Goal: Task Accomplishment & Management: Complete application form

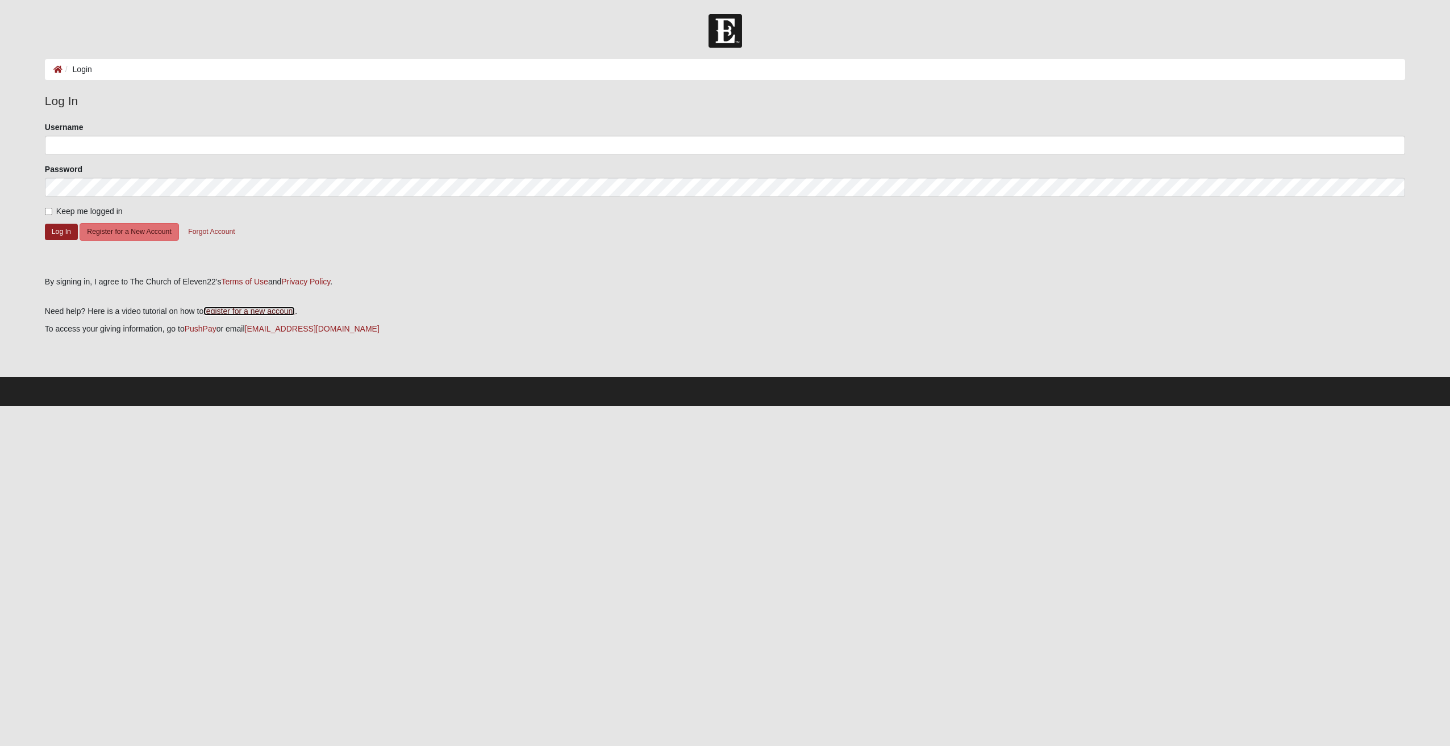
click at [240, 315] on link "register for a new account" at bounding box center [248, 311] width 91 height 9
click at [132, 235] on button "Register for a New Account" at bounding box center [129, 232] width 99 height 18
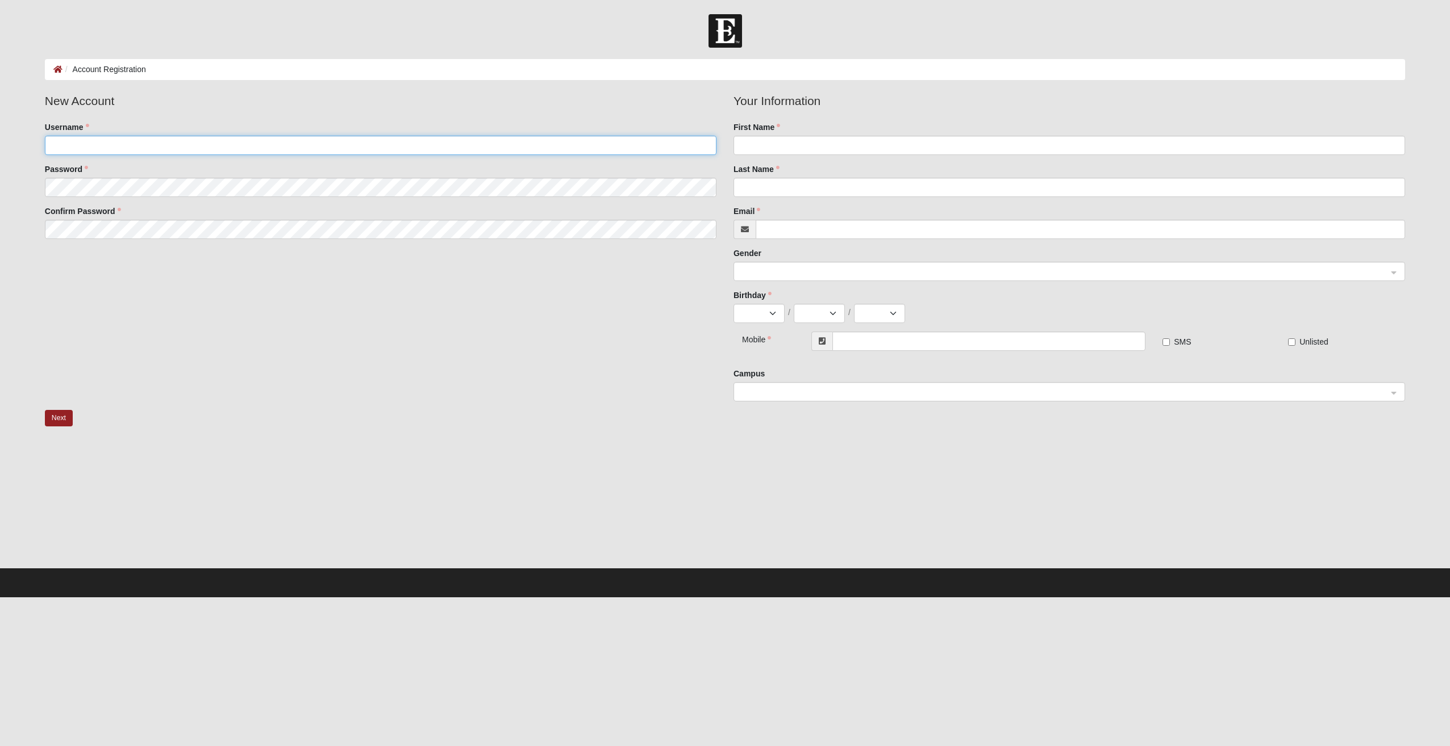
click at [186, 140] on input "Username" at bounding box center [380, 145] width 671 height 19
type input "Amorales"
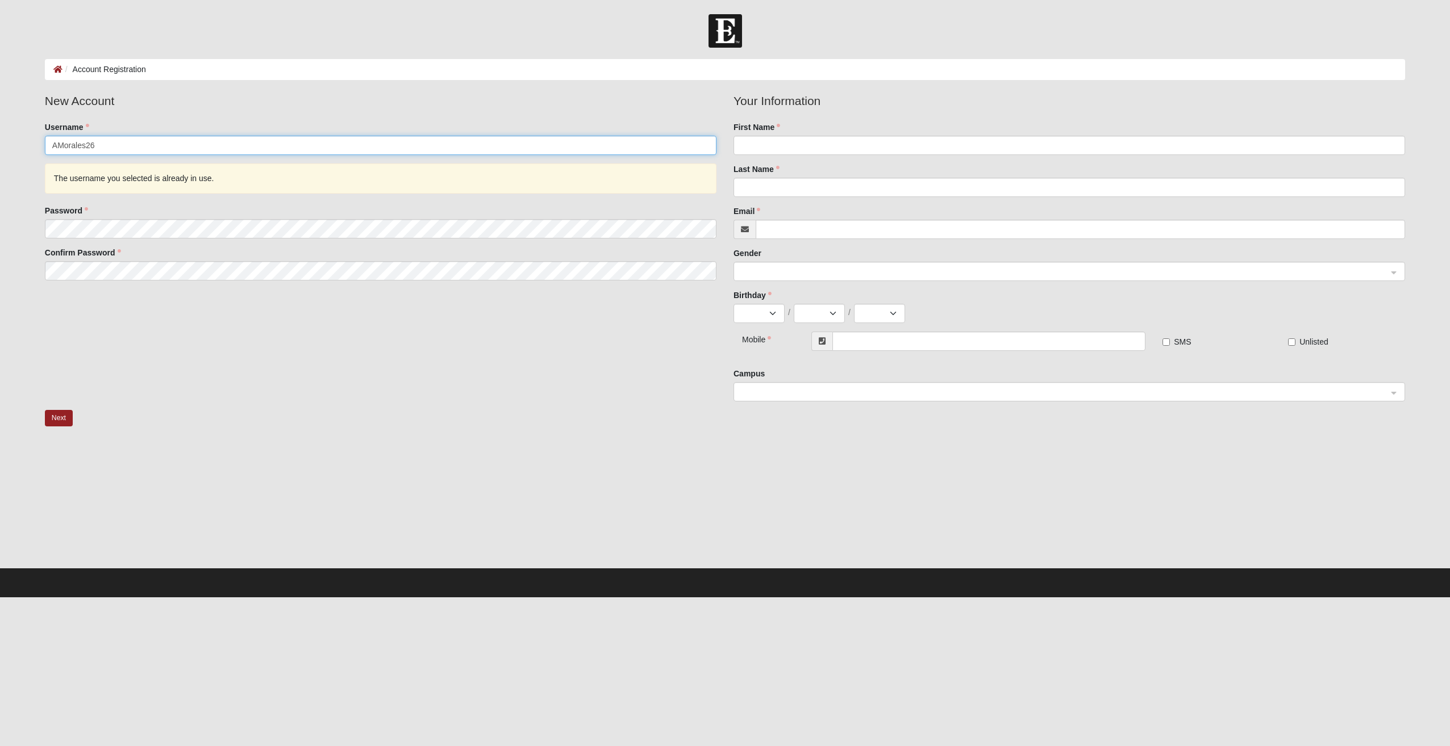
type input "AMorales26"
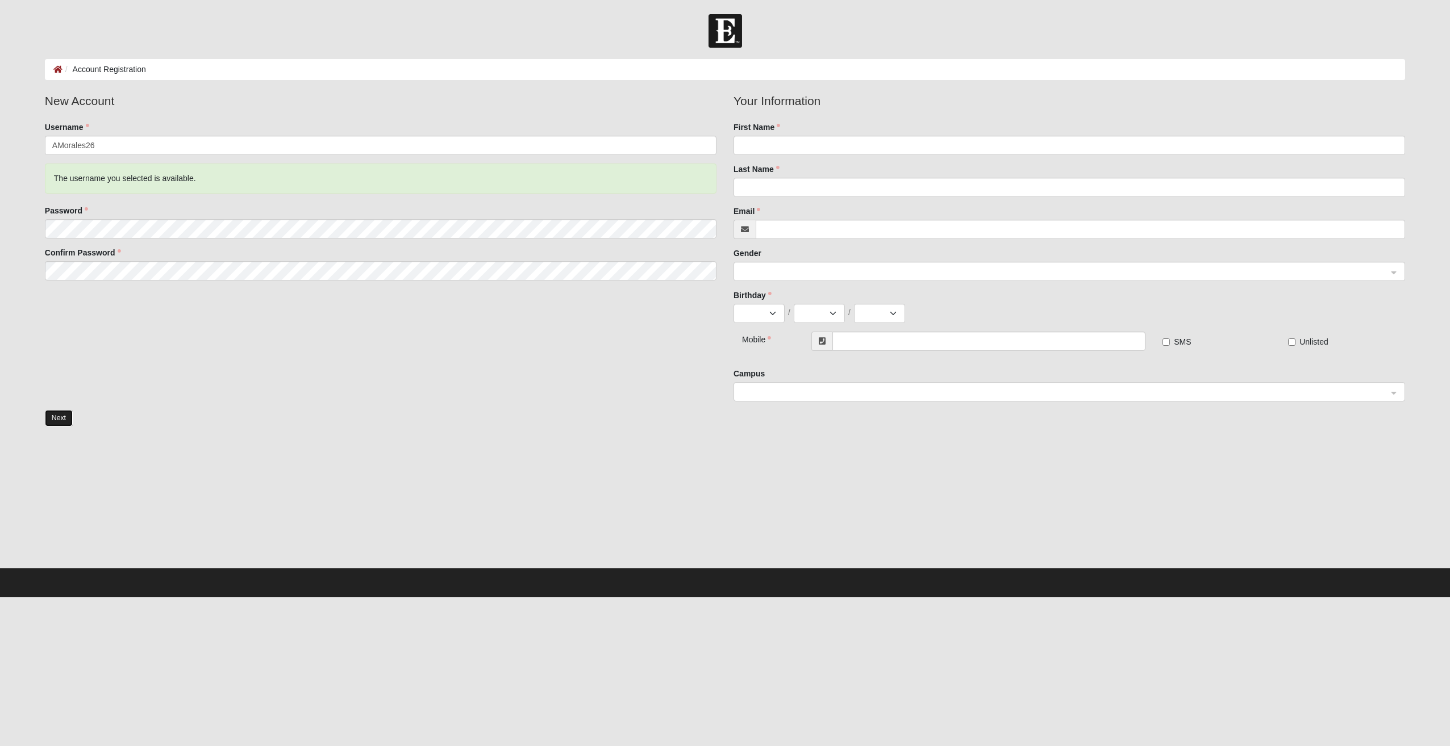
click at [57, 423] on button "Next" at bounding box center [59, 418] width 28 height 16
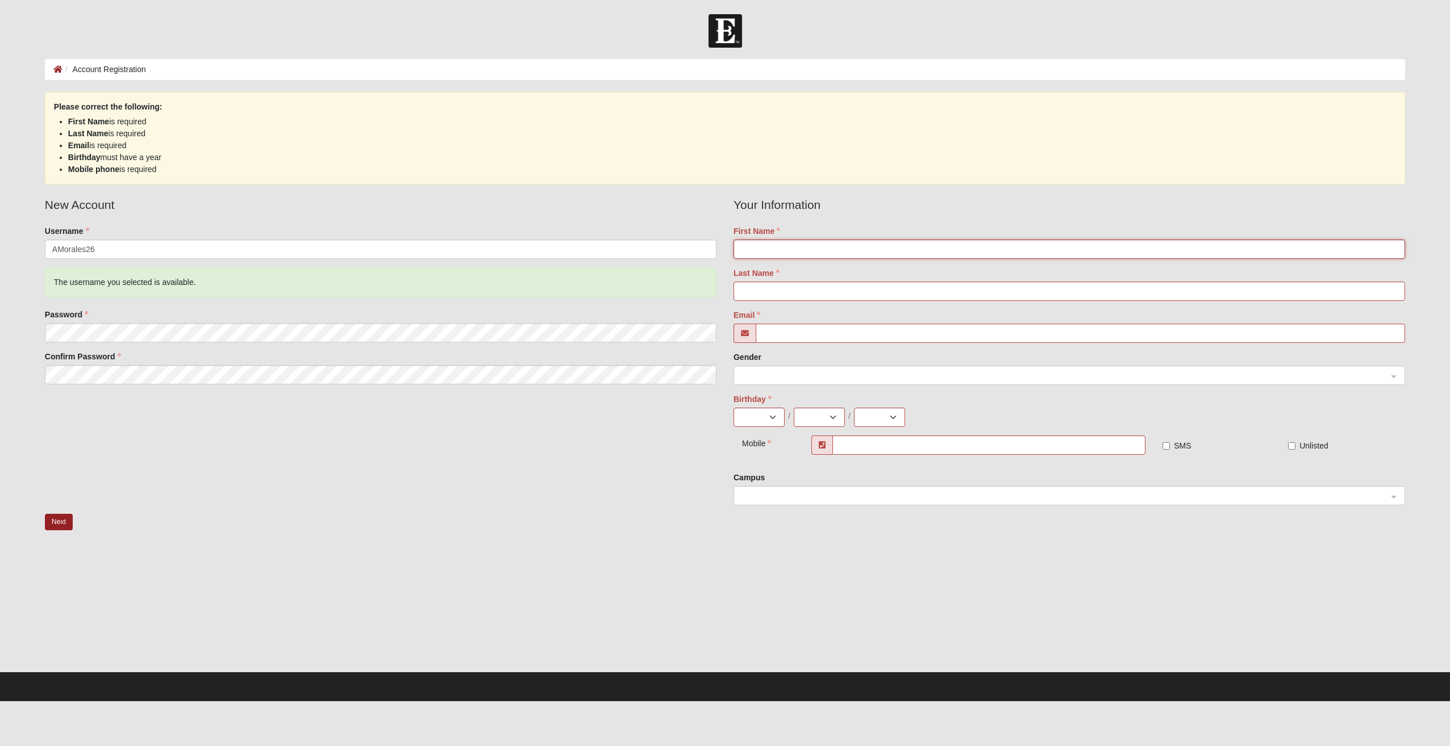
click at [777, 247] on input "First Name" at bounding box center [1068, 249] width 671 height 19
type input "Anthony"
type input "Morales"
type input "[EMAIL_ADDRESS][DOMAIN_NAME]"
type input "[PHONE_NUMBER]"
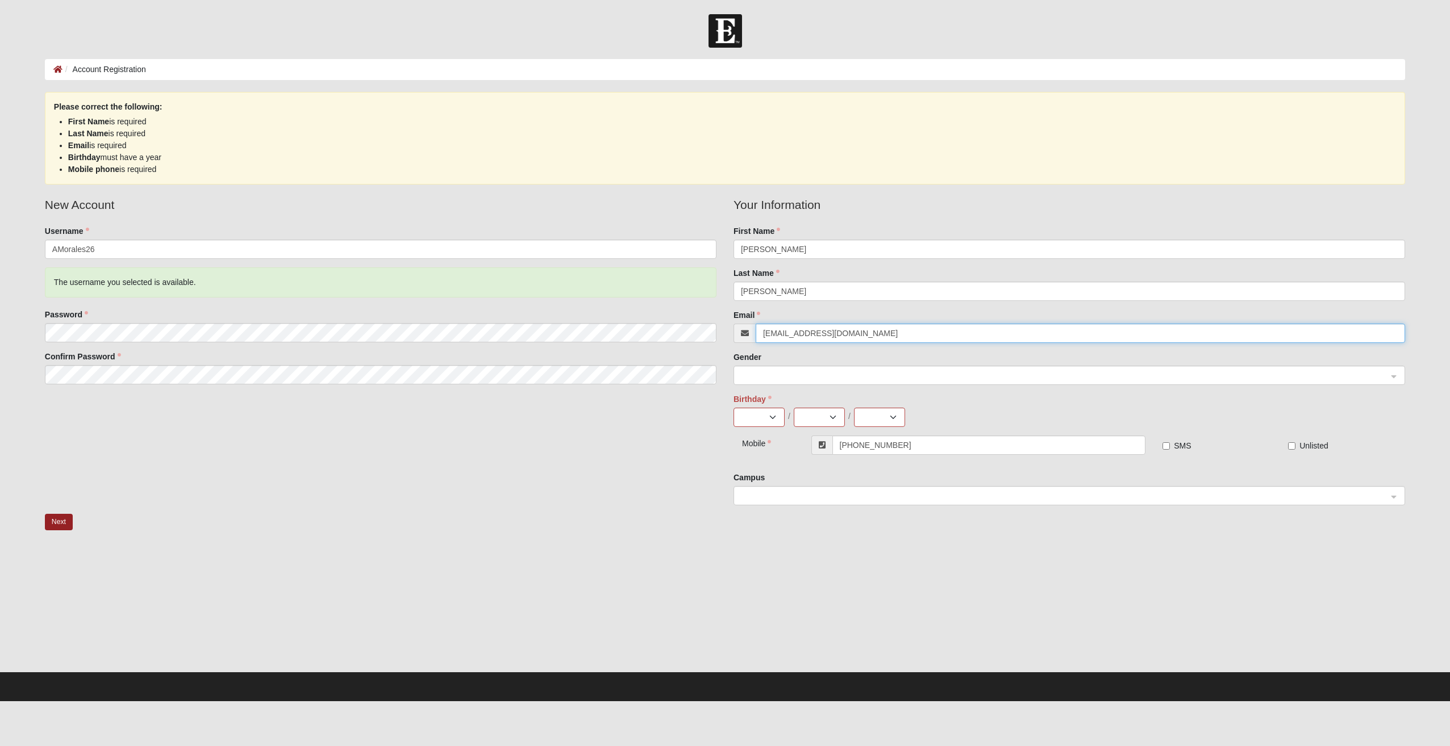
click at [789, 376] on span at bounding box center [1064, 376] width 646 height 12
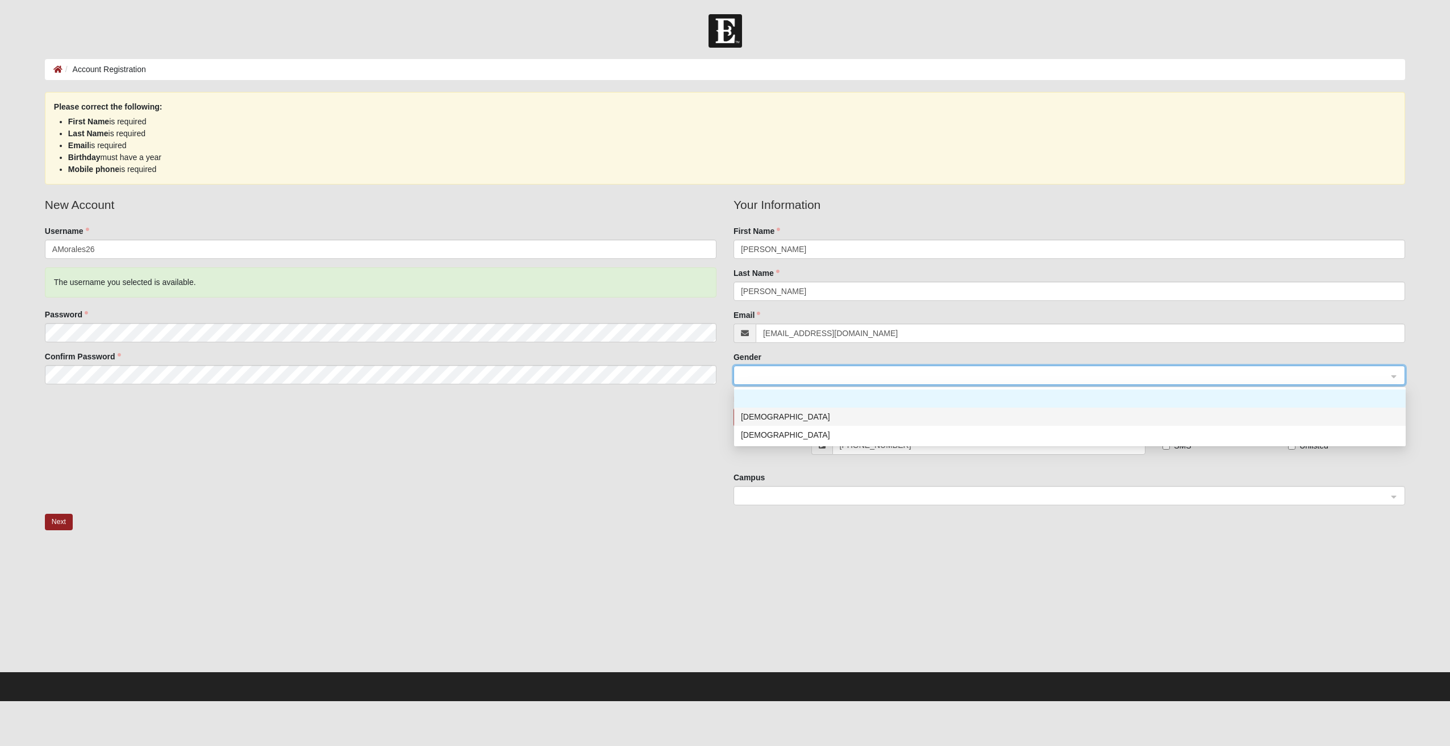
click at [764, 416] on div "[DEMOGRAPHIC_DATA]" at bounding box center [1070, 417] width 658 height 12
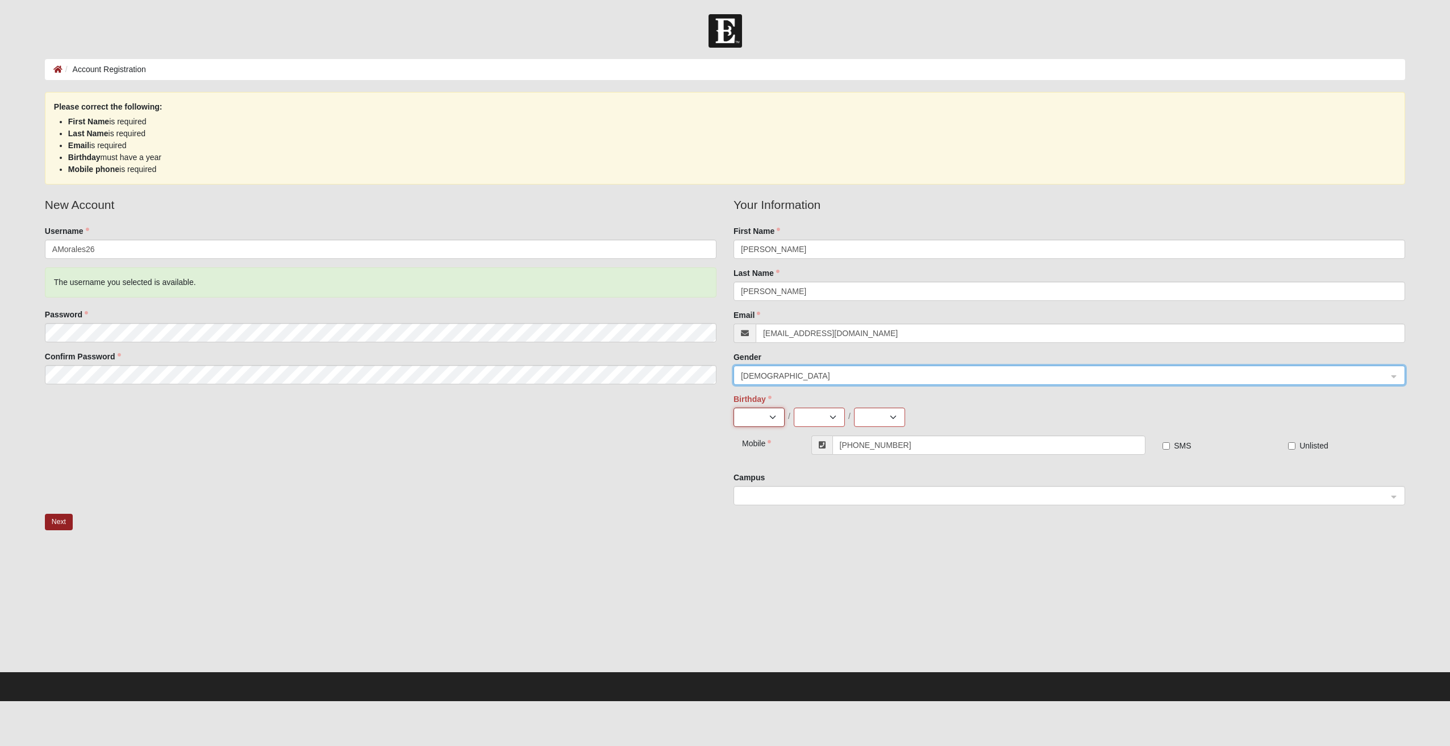
click at [775, 413] on select "Jan Feb Mar Apr May Jun Jul Aug Sep Oct Nov Dec" at bounding box center [758, 417] width 51 height 19
select select "3"
click at [733, 408] on select "Jan Feb Mar Apr May Jun Jul Aug Sep Oct Nov Dec" at bounding box center [758, 417] width 51 height 19
click at [833, 415] on select "1 2 3 4 5 6 7 8 9 10 11 12 13 14 15 16 17 18 19 20 21 22 23 24 25 26 27 28 29 3…" at bounding box center [819, 417] width 51 height 19
select select "26"
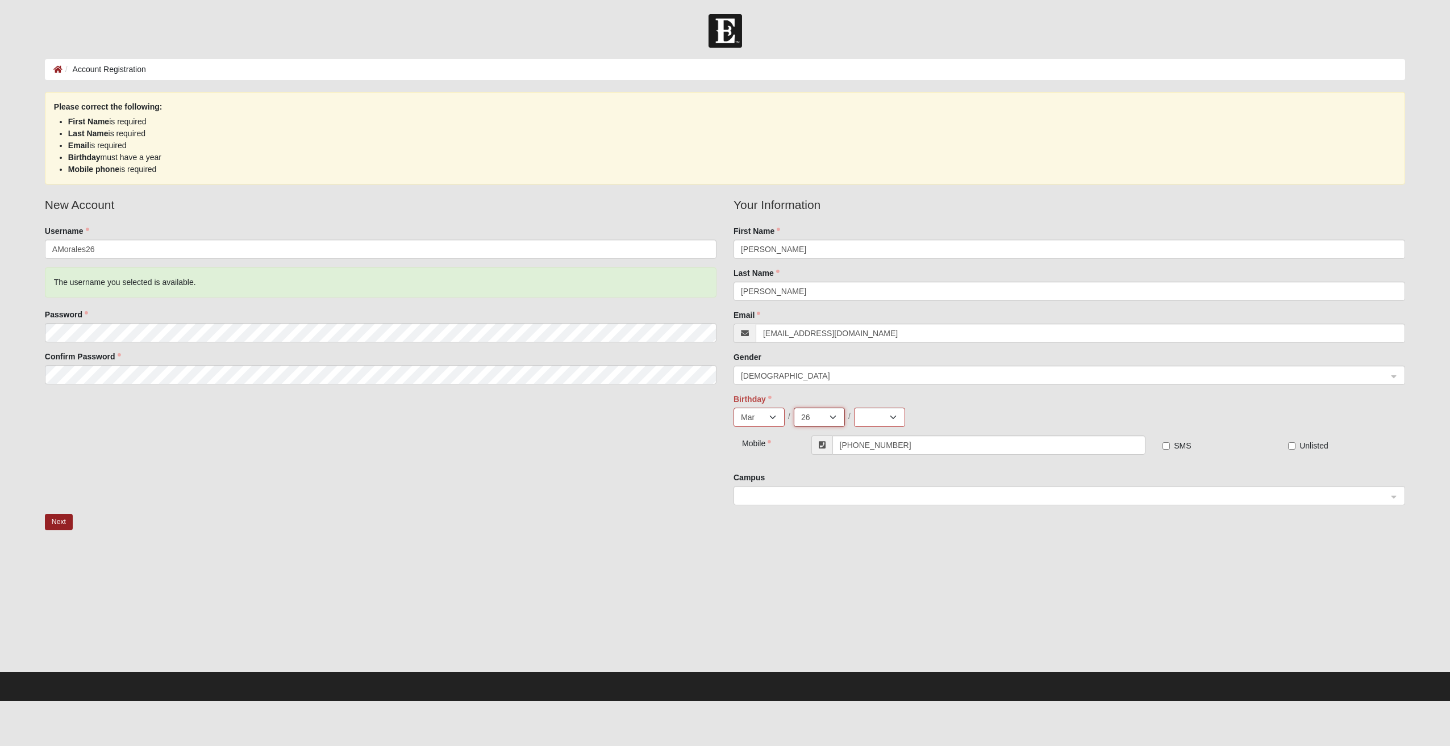
click at [794, 408] on select "1 2 3 4 5 6 7 8 9 10 11 12 13 14 15 16 17 18 19 20 21 22 23 24 25 26 27 28 29 3…" at bounding box center [819, 417] width 51 height 19
click at [890, 419] on select "2025 2024 2023 2022 2021 2020 2019 2018 2017 2016 2015 2014 2013 2012 2011 2010…" at bounding box center [879, 417] width 51 height 19
select select "1976"
click at [854, 408] on select "2025 2024 2023 2022 2021 2020 2019 2018 2017 2016 2015 2014 2013 2012 2011 2010…" at bounding box center [879, 417] width 51 height 19
click at [1084, 493] on span at bounding box center [1064, 496] width 646 height 12
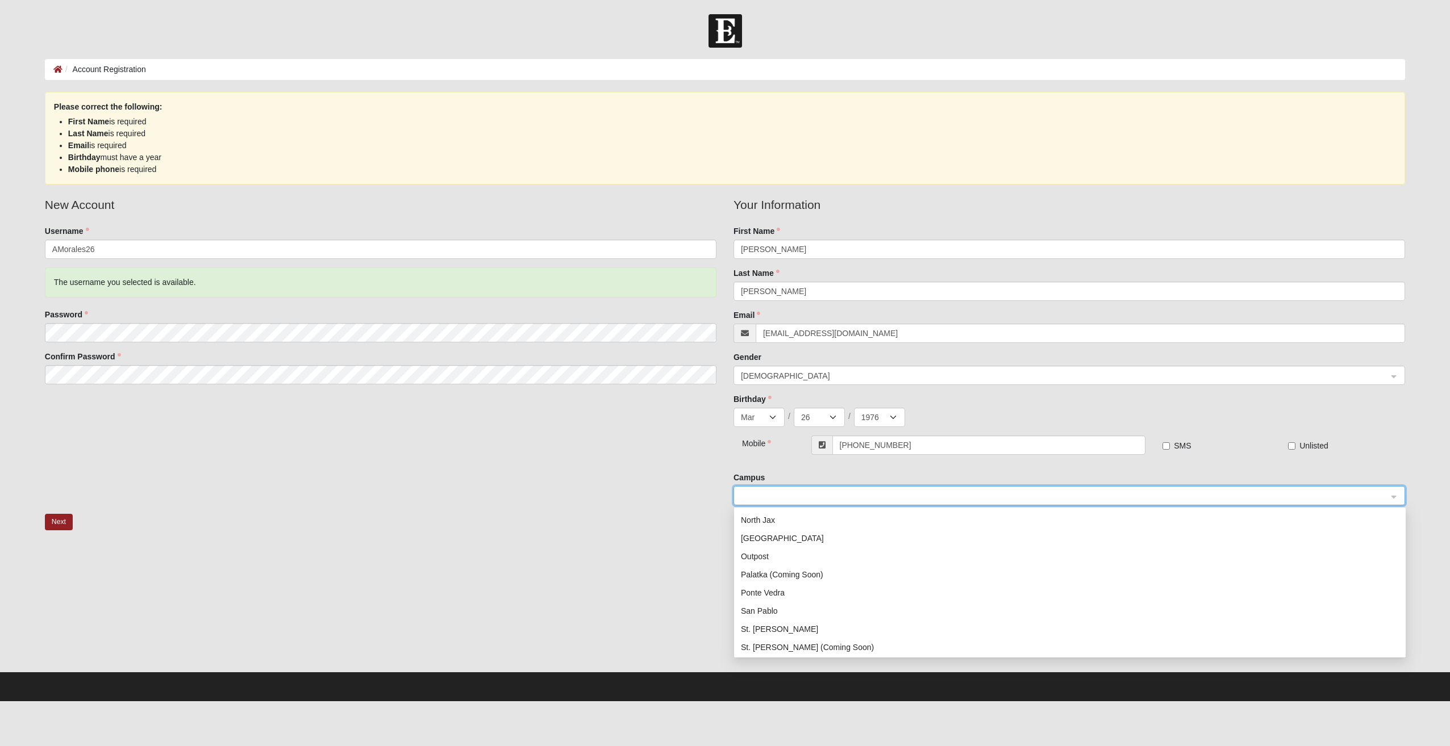
scroll to position [114, 0]
click at [778, 624] on div "St. [PERSON_NAME]" at bounding box center [1070, 624] width 658 height 12
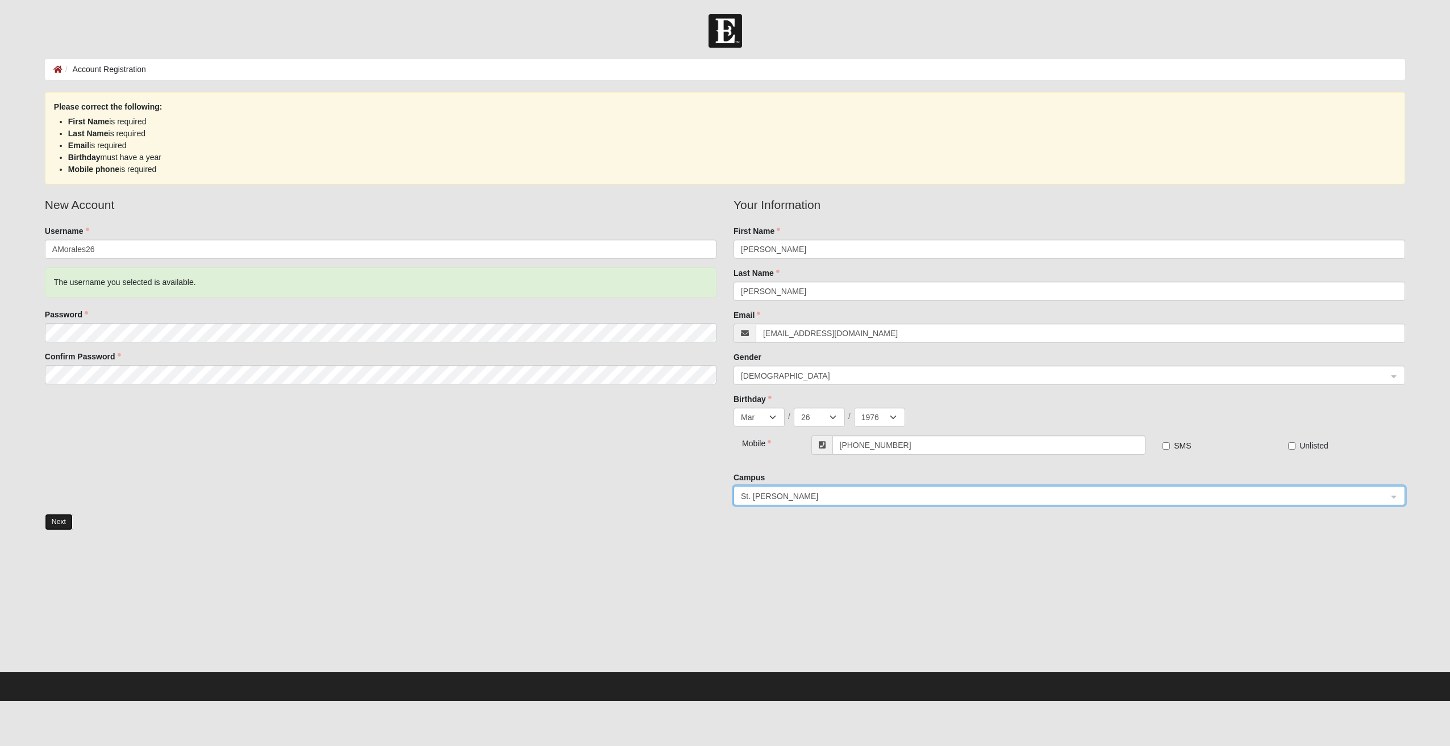
click at [69, 519] on button "Next" at bounding box center [59, 522] width 28 height 16
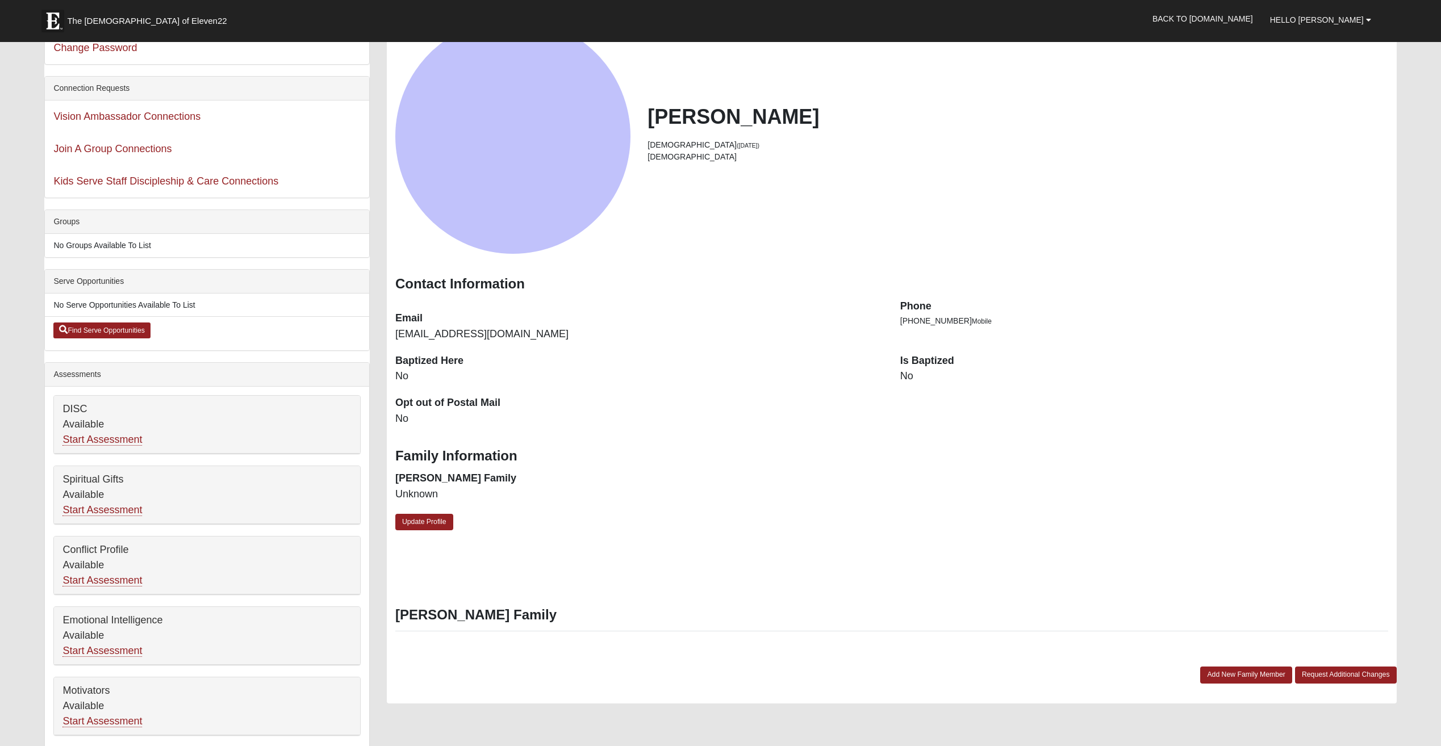
scroll to position [57, 0]
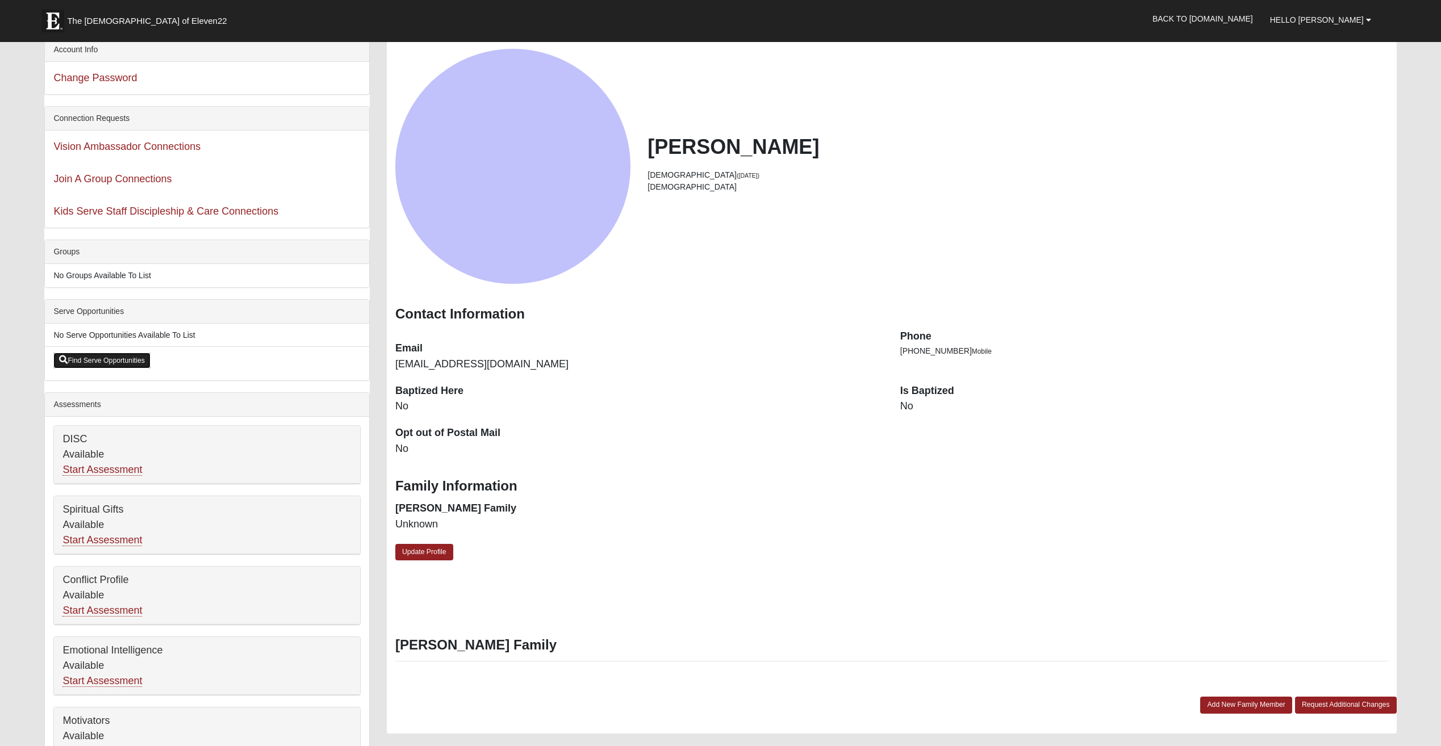
click at [106, 362] on link "Find Serve Opportunities" at bounding box center [101, 361] width 97 height 16
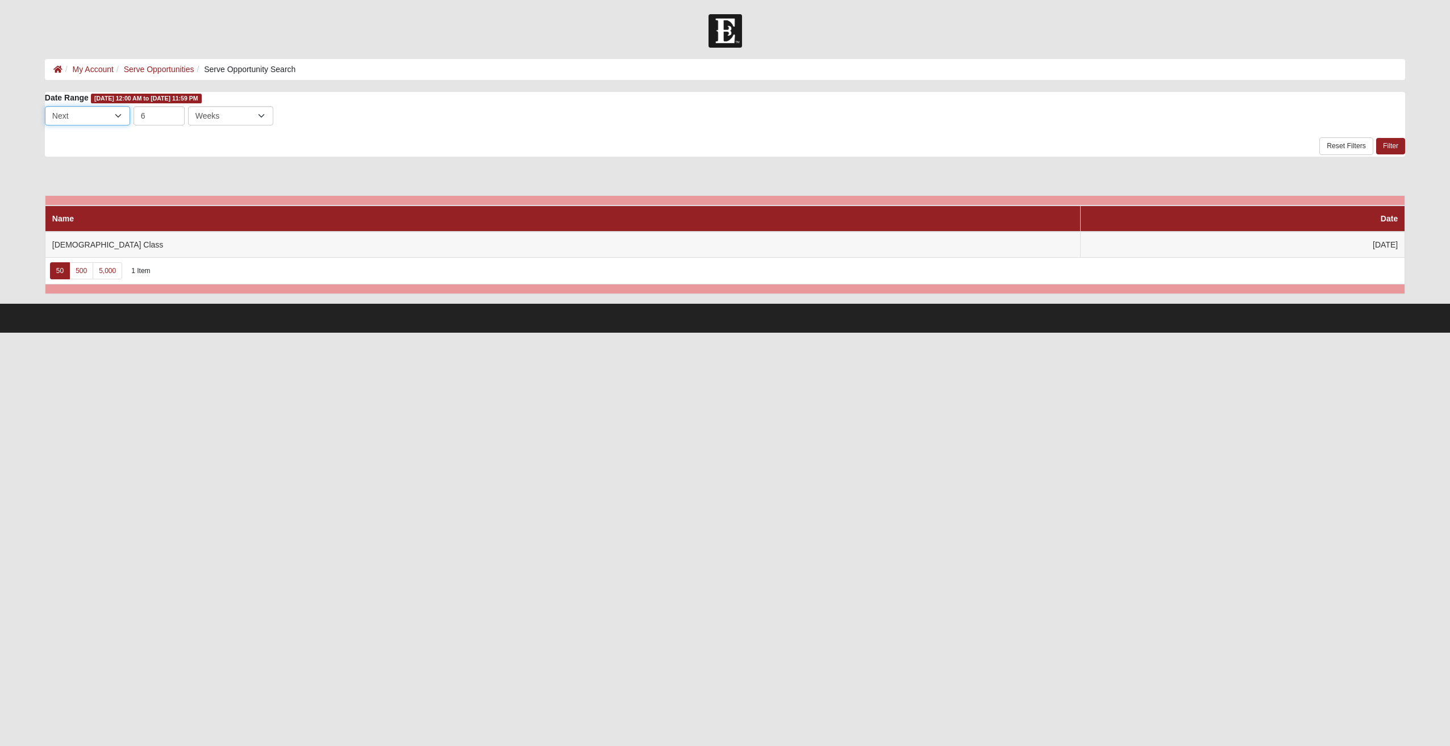
click at [120, 115] on select "Last Next" at bounding box center [87, 115] width 85 height 19
click at [182, 172] on div "Name Date Baptism Class [DATE] 50 500 5,000 1 Item" at bounding box center [725, 231] width 1360 height 126
click at [59, 272] on link "50" at bounding box center [60, 270] width 20 height 17
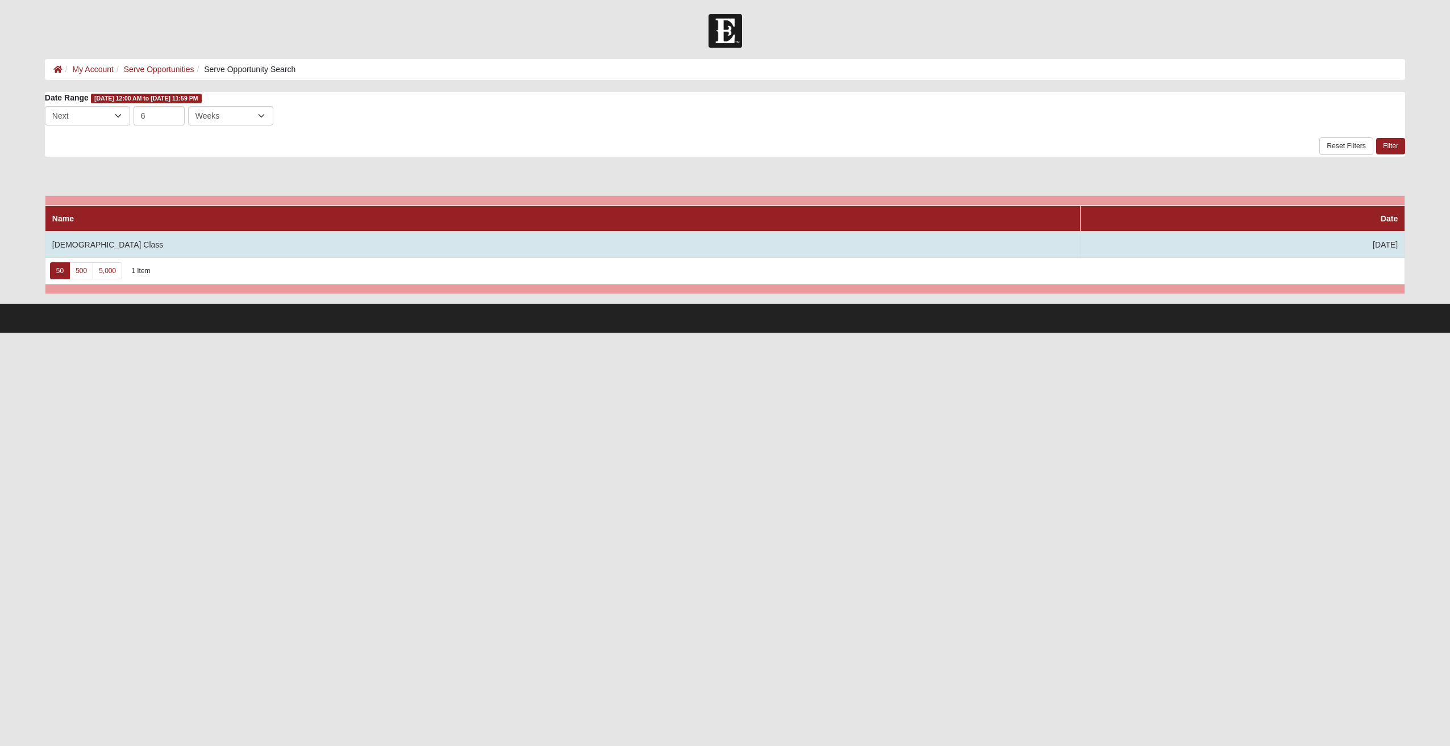
click at [78, 237] on td "[DEMOGRAPHIC_DATA] Class" at bounding box center [562, 245] width 1035 height 26
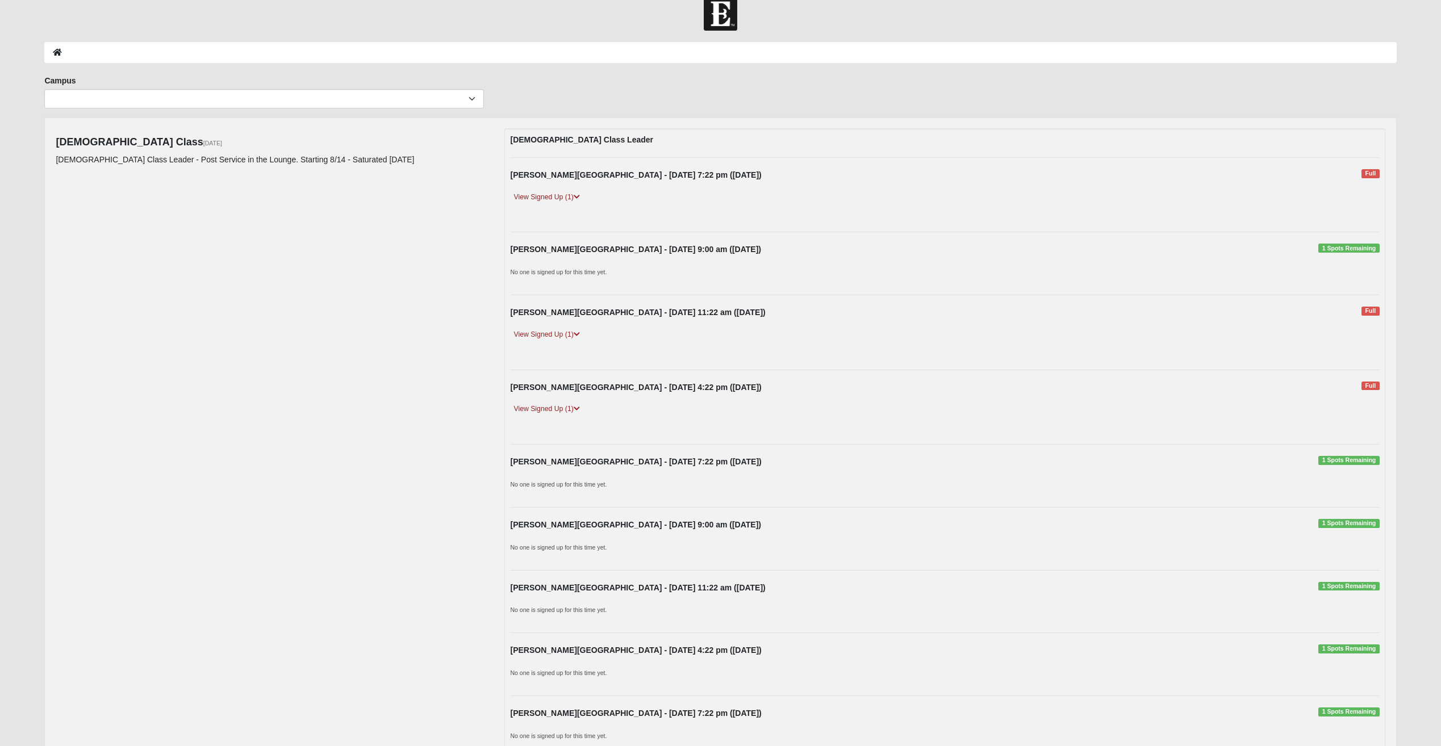
scroll to position [16, 0]
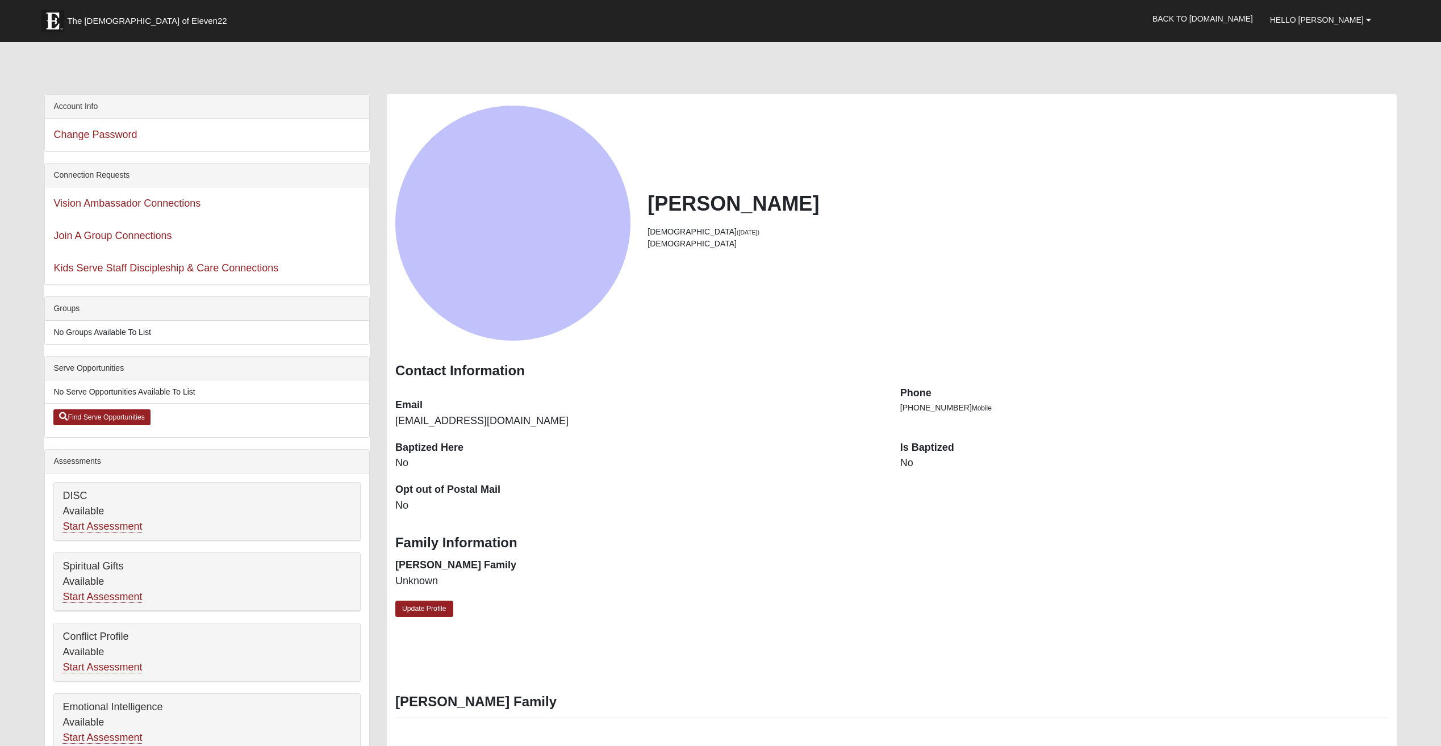
scroll to position [57, 0]
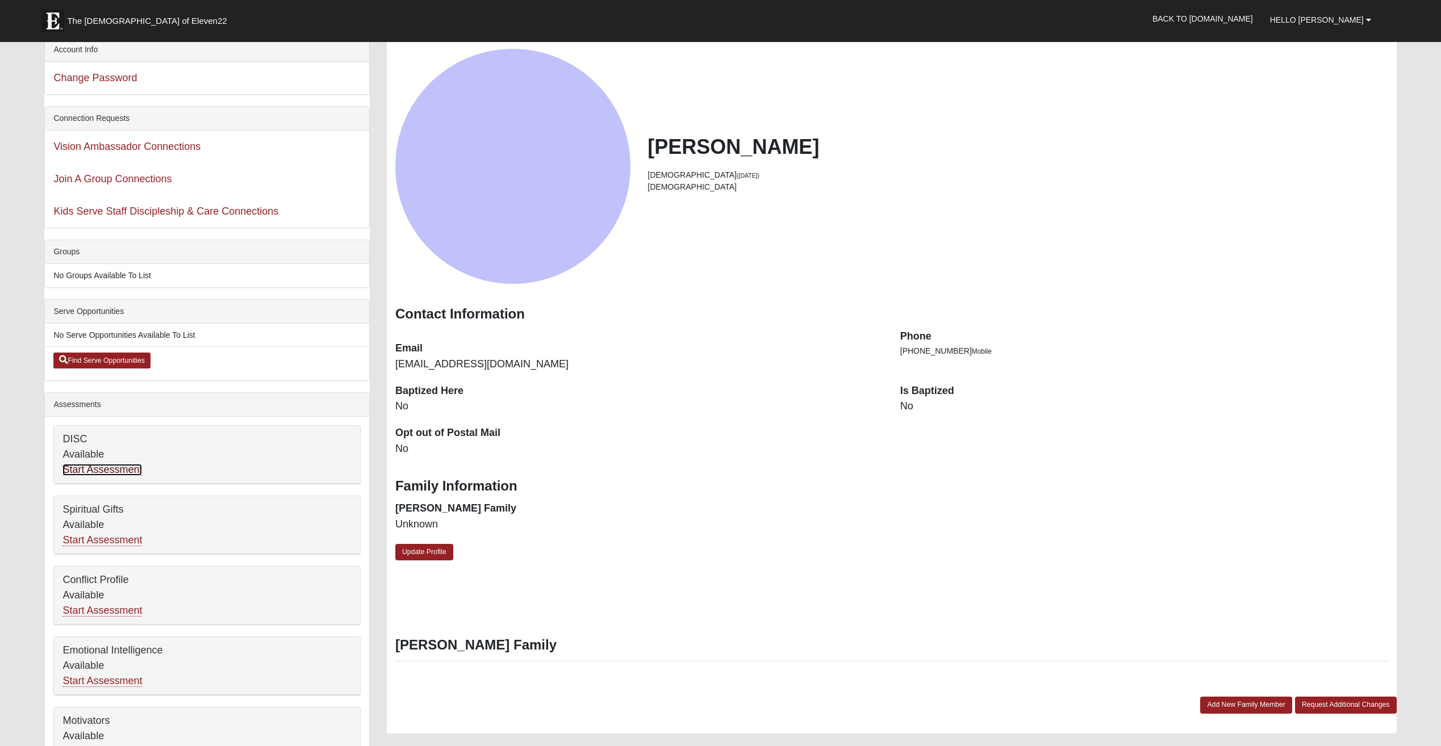
click at [111, 471] on link "Start Assessment" at bounding box center [102, 470] width 80 height 12
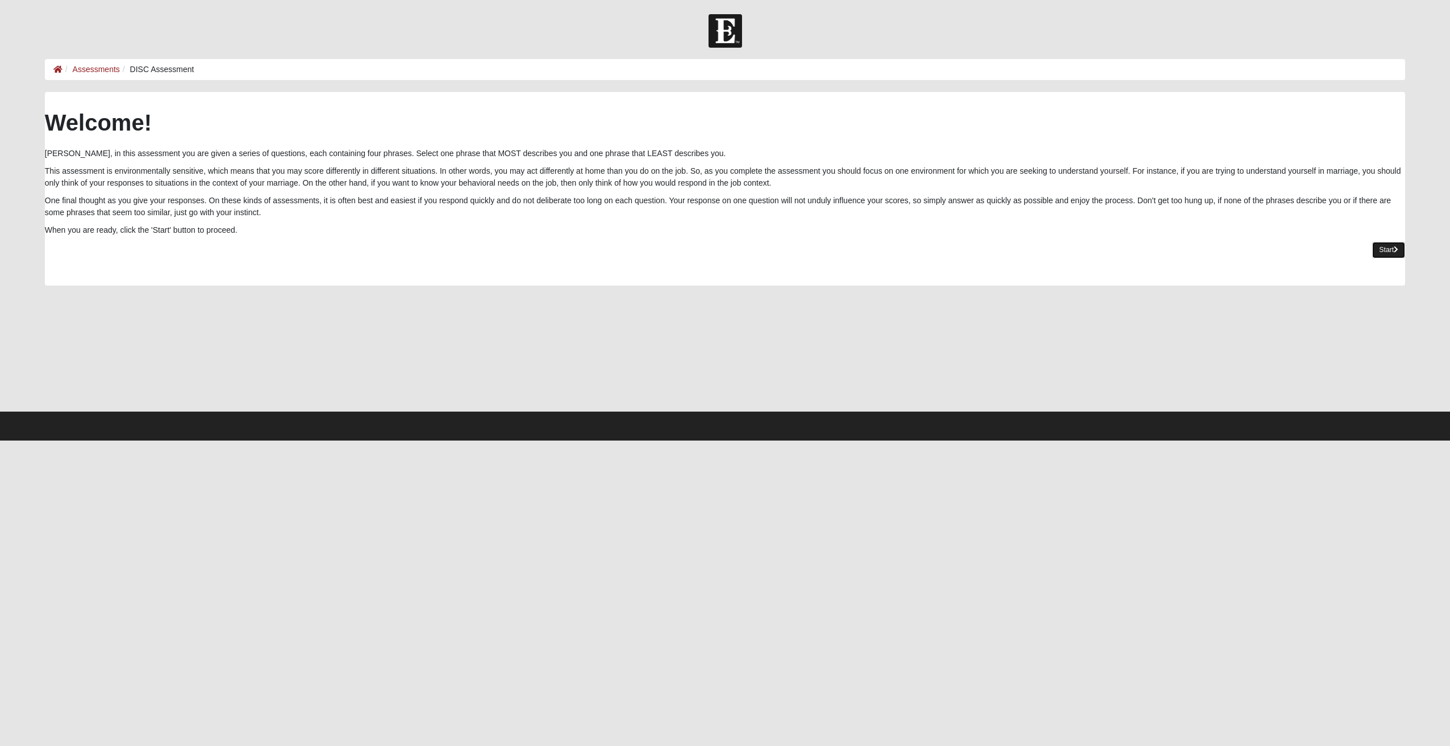
drag, startPoint x: 1389, startPoint y: 248, endPoint x: 1380, endPoint y: 249, distance: 8.6
click at [1388, 248] on link "Start" at bounding box center [1388, 250] width 33 height 16
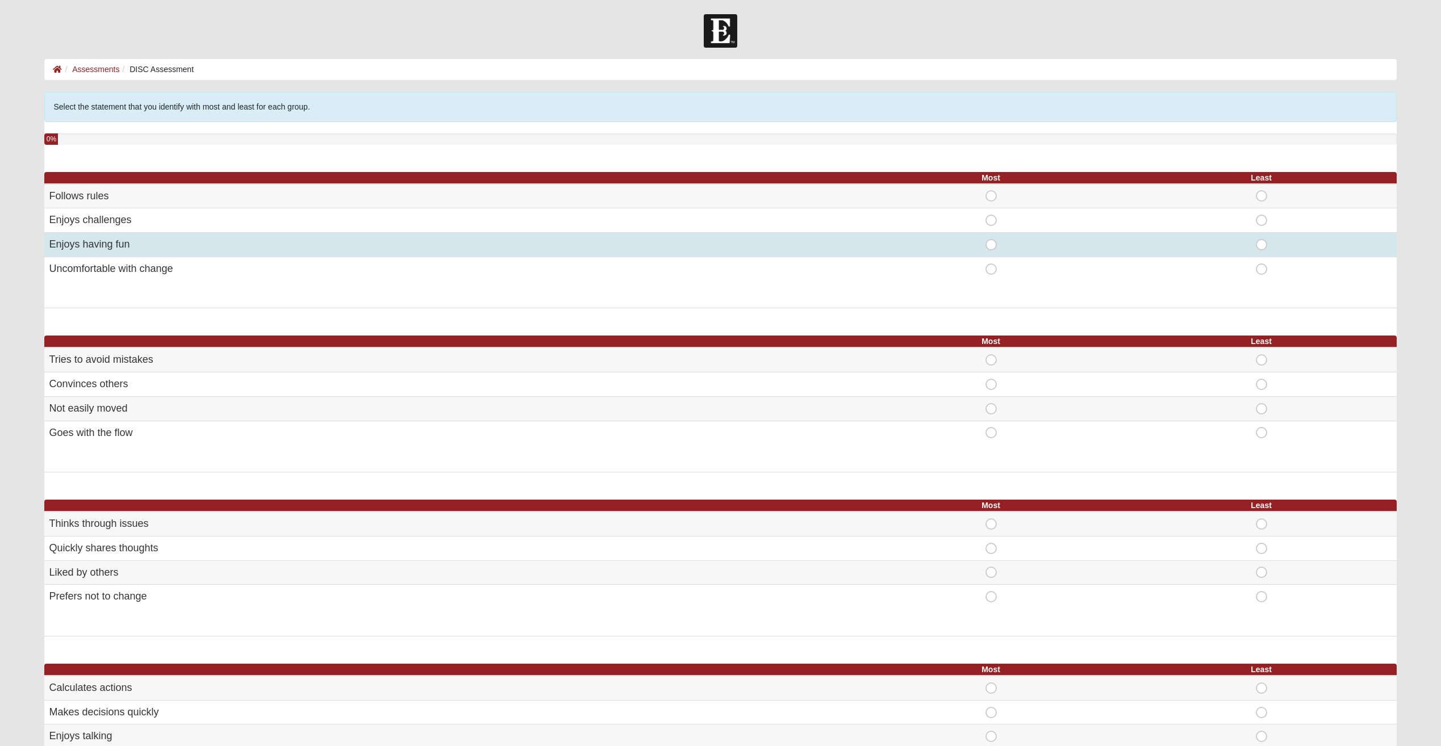
click at [991, 239] on span "Most" at bounding box center [991, 239] width 0 height 0
click at [991, 243] on input "Most" at bounding box center [994, 244] width 7 height 11
radio input "true"
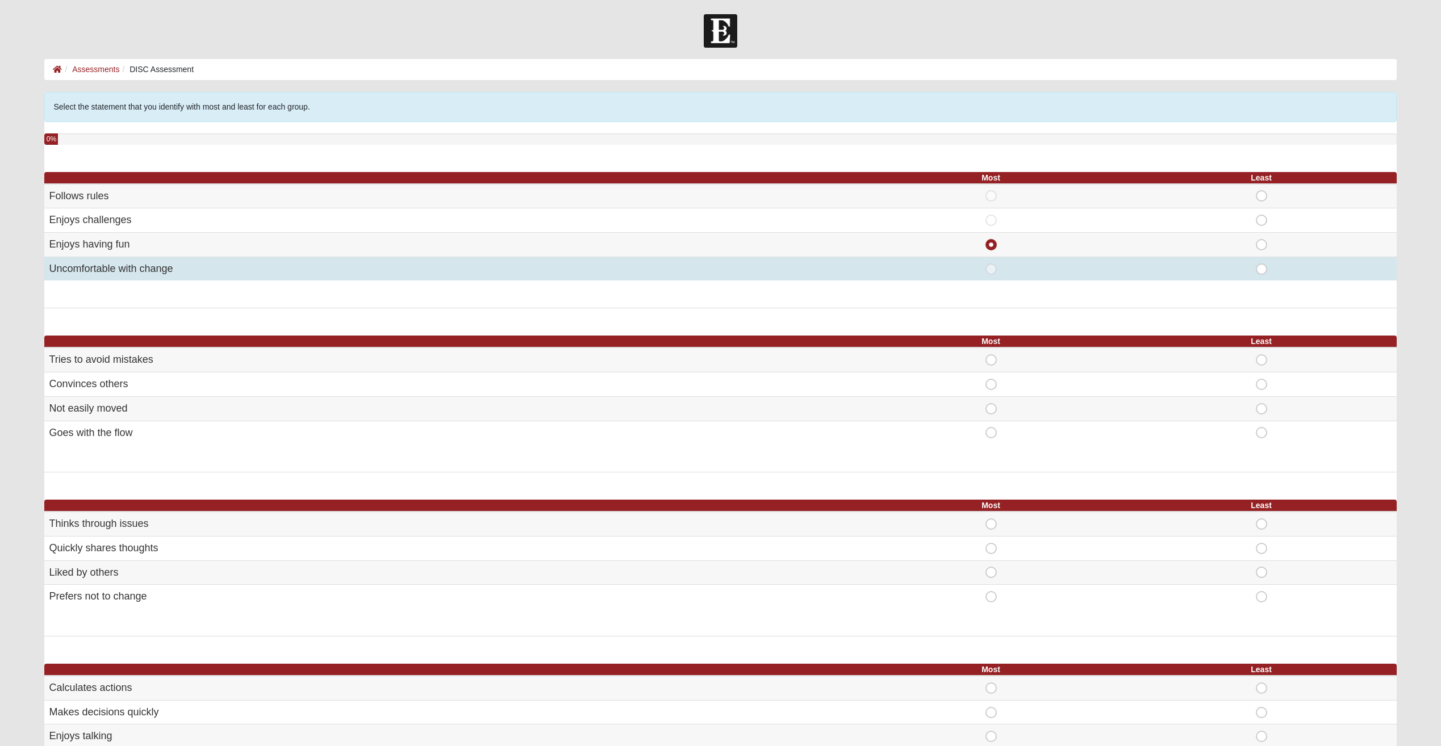
click at [1262, 264] on span "Least" at bounding box center [1262, 264] width 0 height 0
click at [1262, 270] on input "Least" at bounding box center [1265, 269] width 7 height 11
radio input "true"
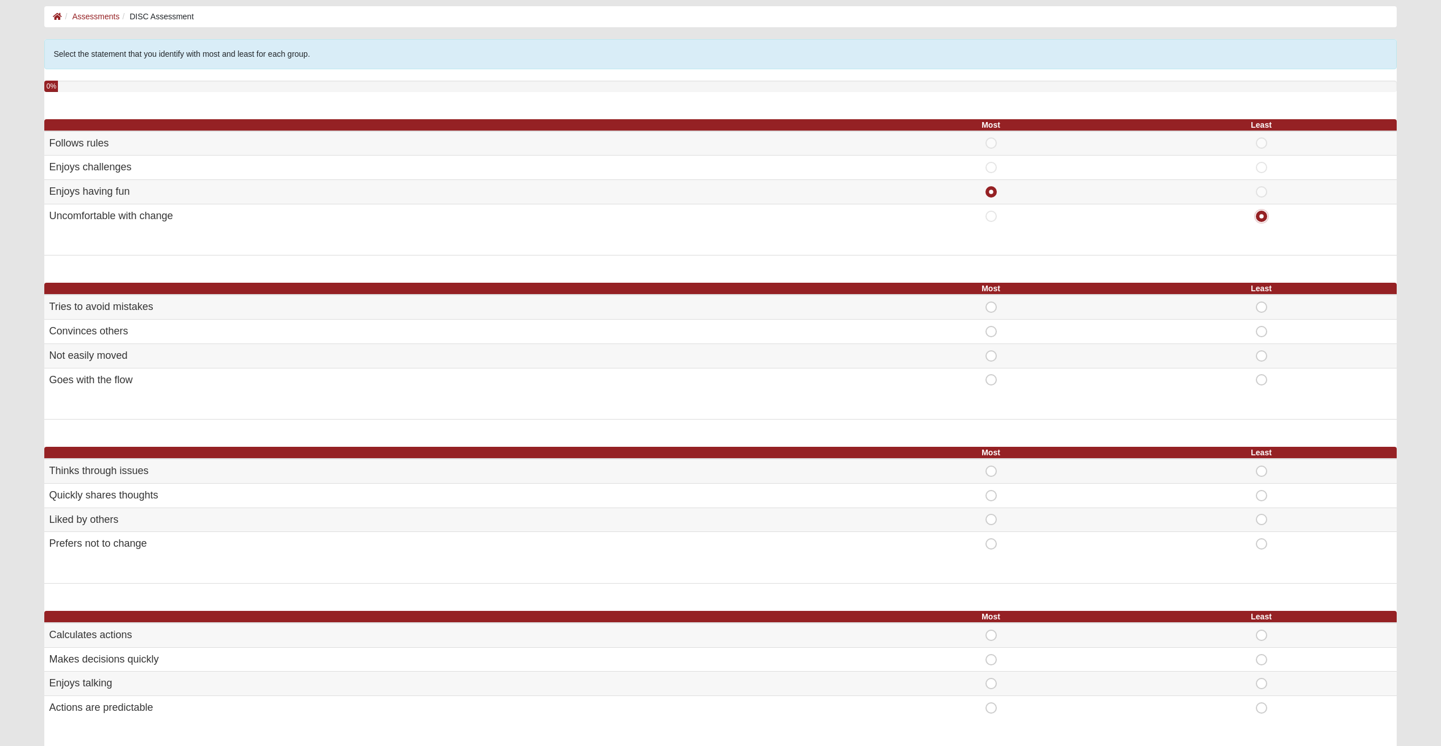
scroll to position [57, 0]
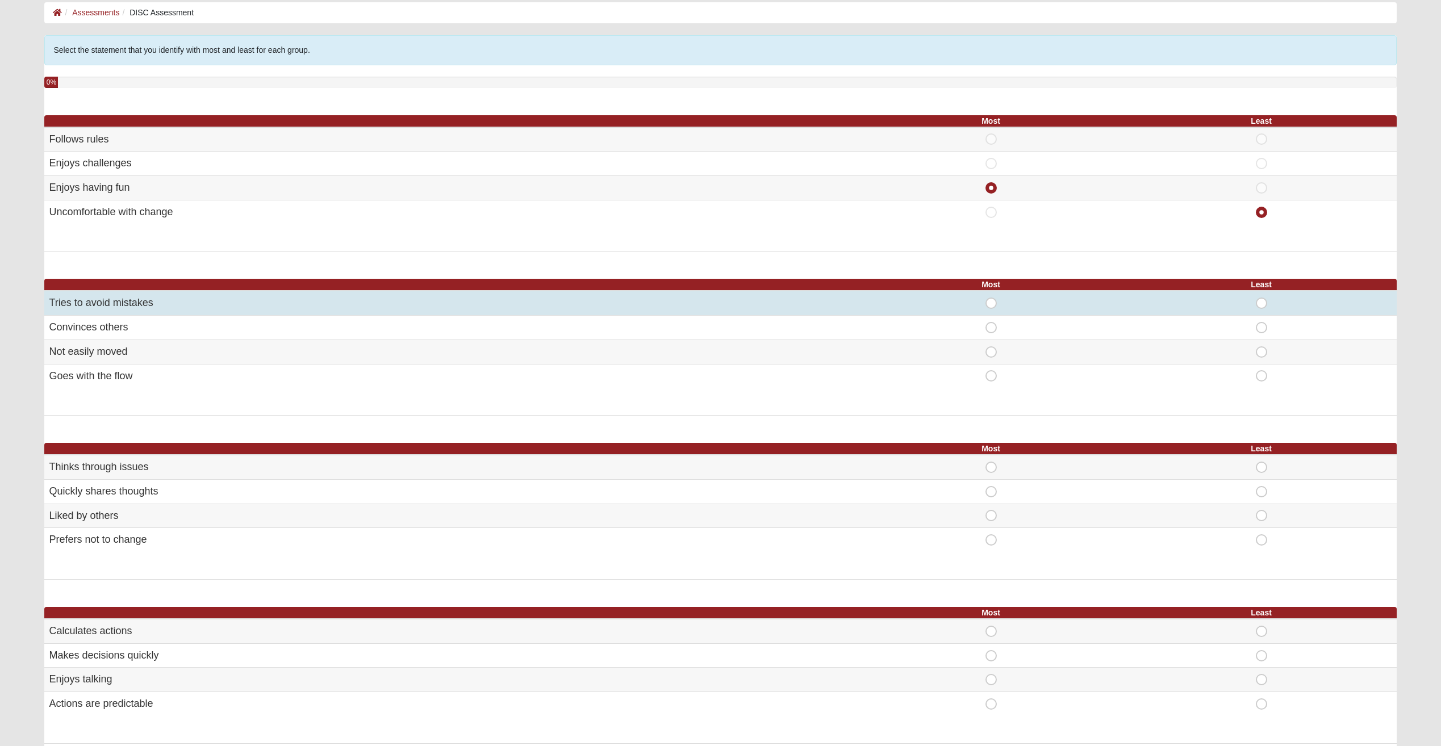
click at [991, 298] on span "Most" at bounding box center [991, 298] width 0 height 0
click at [994, 301] on input "Most" at bounding box center [994, 303] width 7 height 11
radio input "true"
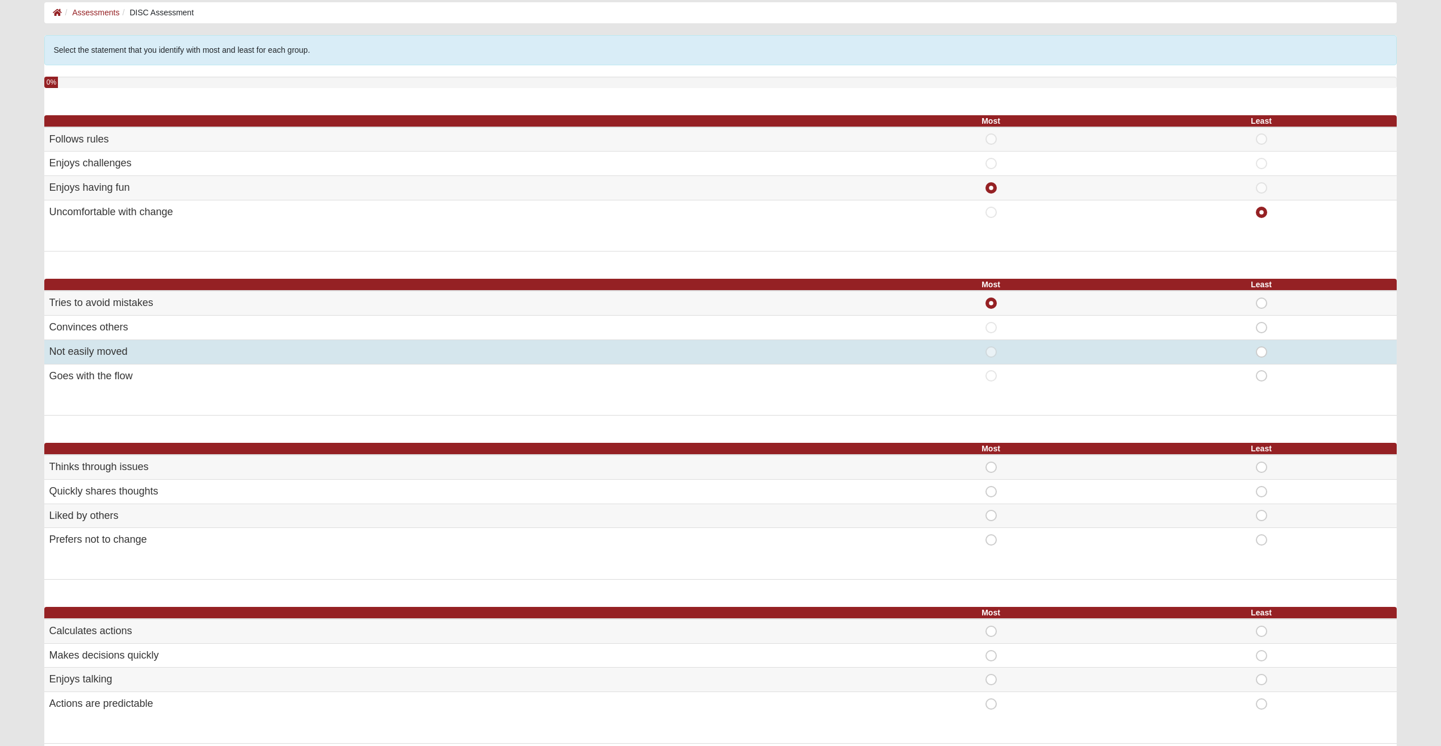
click at [1272, 354] on div "Least" at bounding box center [1261, 352] width 257 height 11
click at [1262, 347] on span "Least" at bounding box center [1262, 347] width 0 height 0
click at [1262, 353] on input "Least" at bounding box center [1265, 352] width 7 height 11
radio input "true"
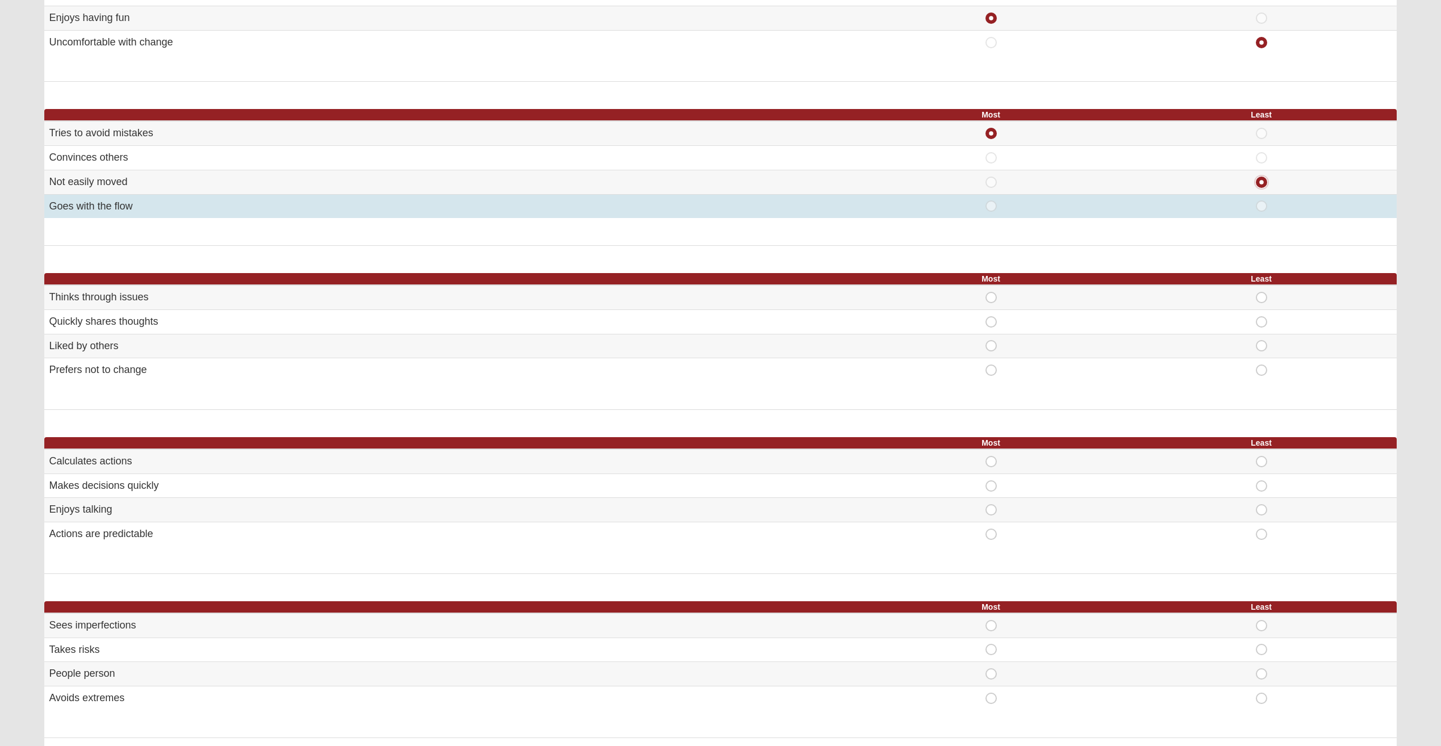
scroll to position [227, 0]
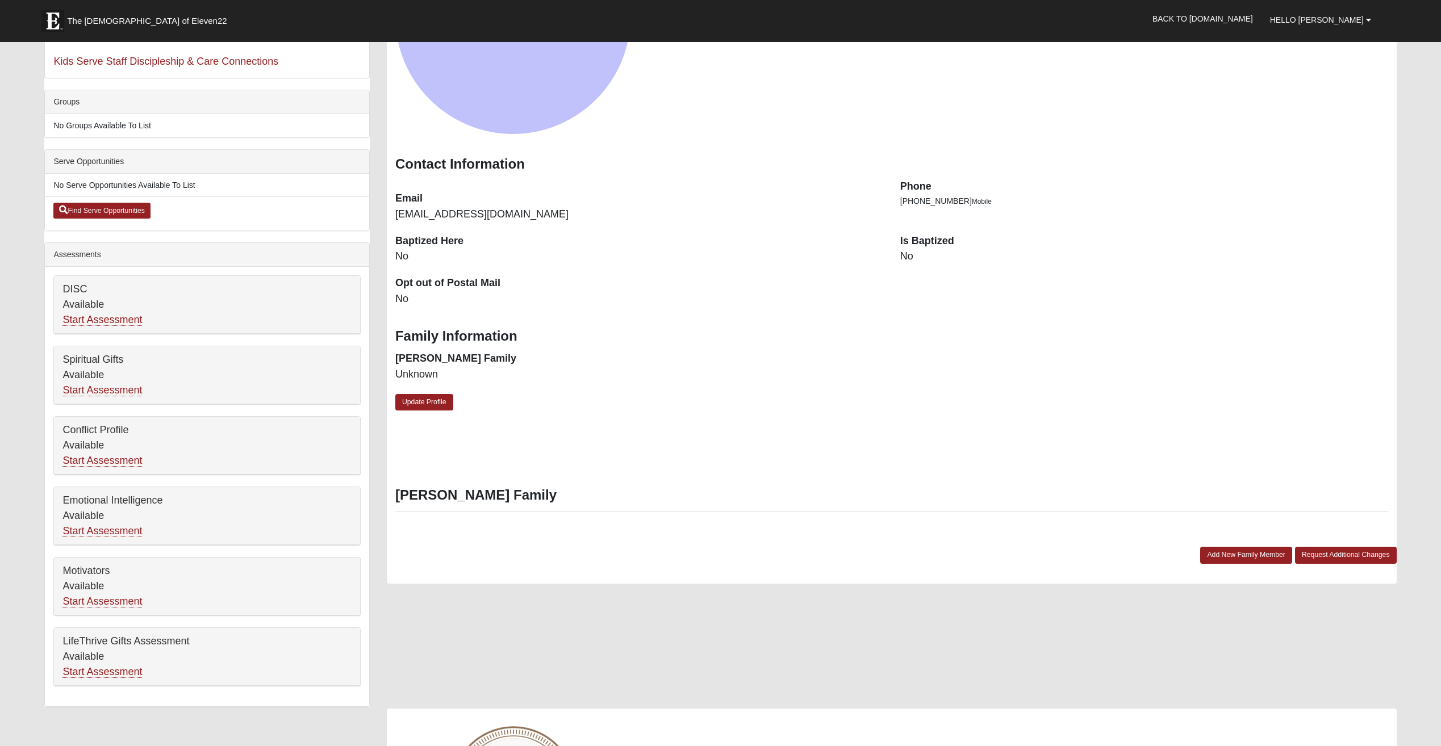
scroll to position [227, 0]
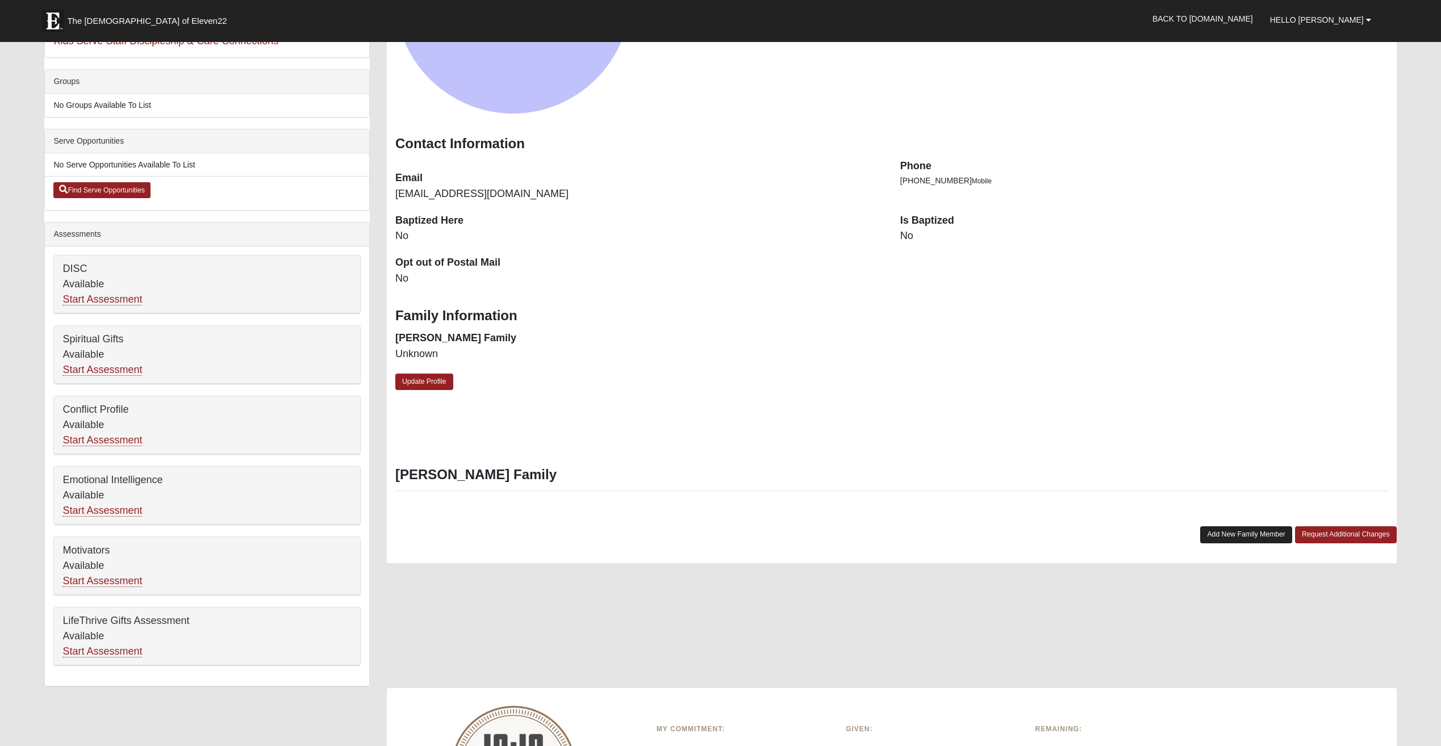
click at [1258, 539] on link "Add New Family Member" at bounding box center [1246, 535] width 92 height 16
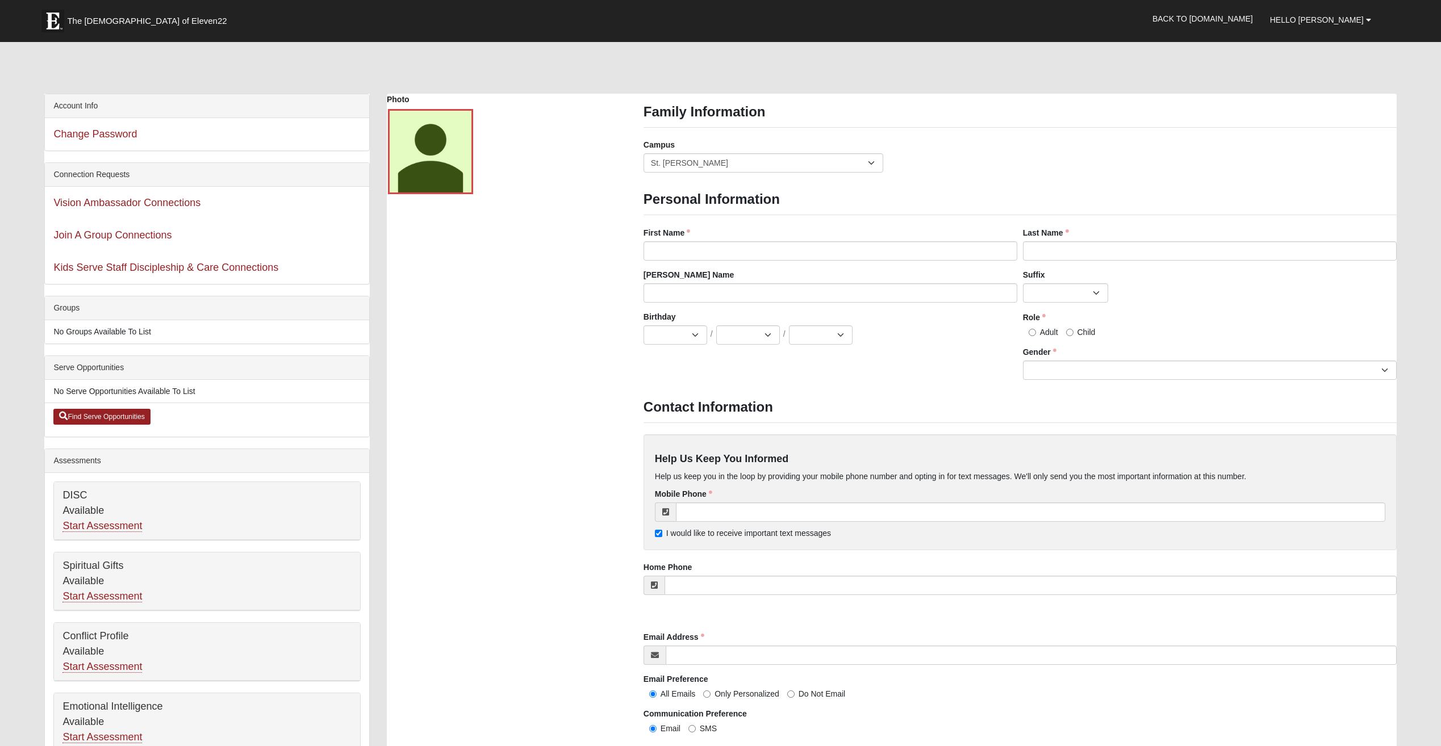
scroll to position [0, 0]
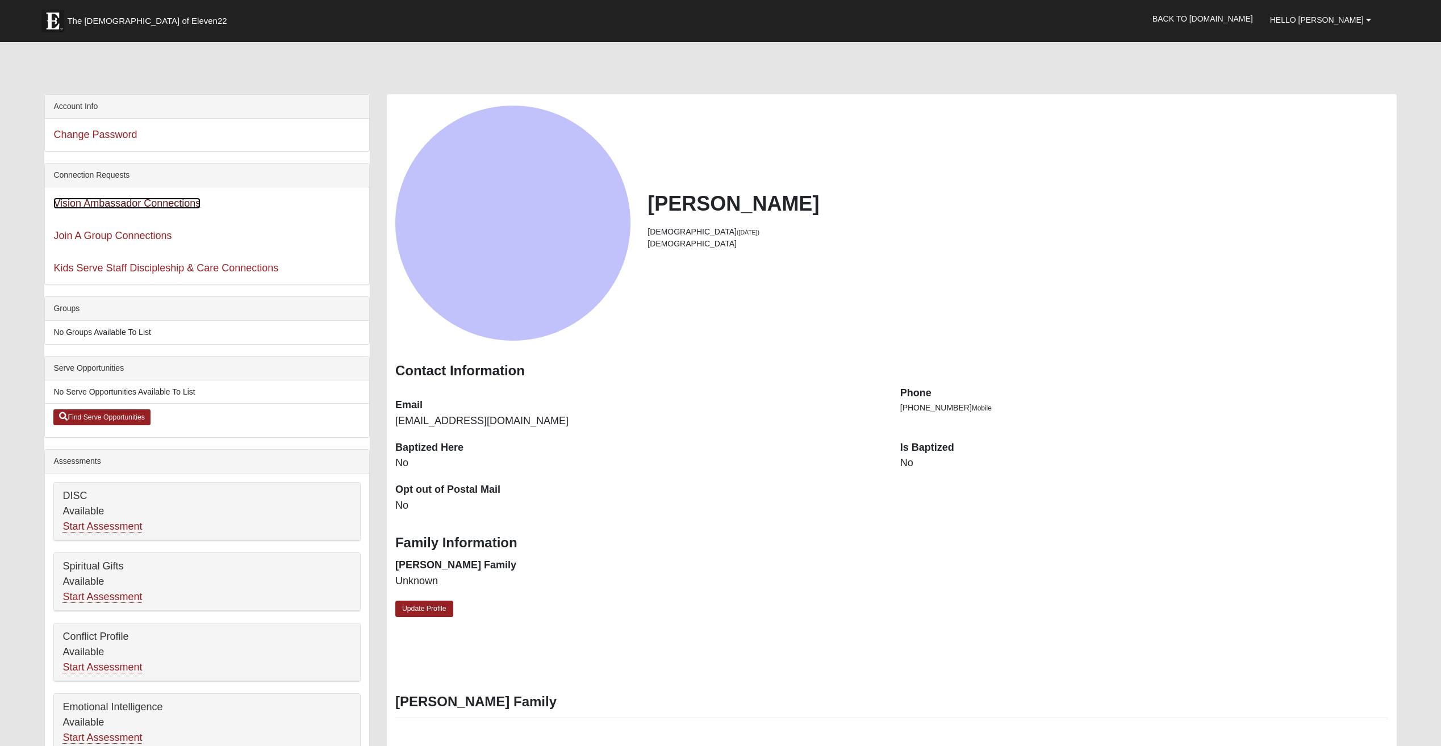
click at [172, 198] on link "Vision Ambassador Connections" at bounding box center [126, 203] width 147 height 11
click at [117, 267] on link "Kids Serve Staff Discipleship & Care Connections" at bounding box center [165, 267] width 225 height 11
